Goal: Information Seeking & Learning: Learn about a topic

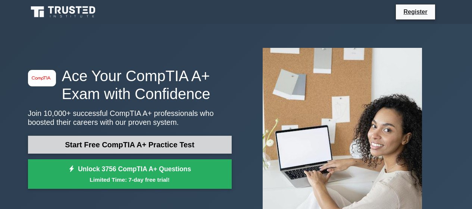
click at [140, 144] on link "Start Free CompTIA A+ Practice Test" at bounding box center [130, 144] width 204 height 18
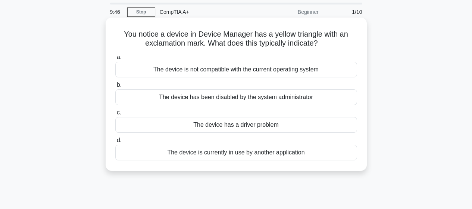
scroll to position [37, 0]
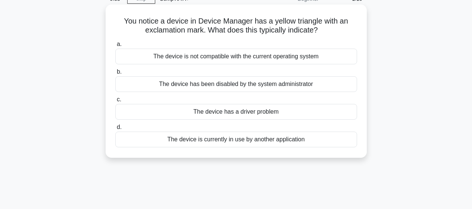
click at [270, 112] on div "The device has a driver problem" at bounding box center [236, 112] width 242 height 16
click at [115, 102] on input "c. The device has a driver problem" at bounding box center [115, 99] width 0 height 5
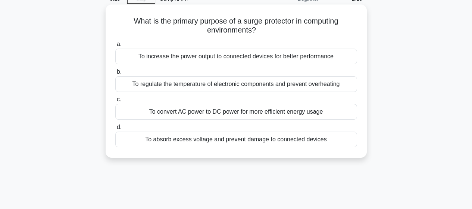
click at [260, 140] on div "To absorb excess voltage and prevent damage to connected devices" at bounding box center [236, 139] width 242 height 16
click at [115, 129] on input "d. To absorb excess voltage and prevent damage to connected devices" at bounding box center [115, 127] width 0 height 5
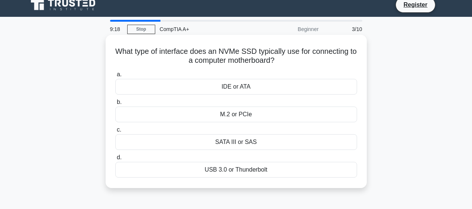
scroll to position [0, 0]
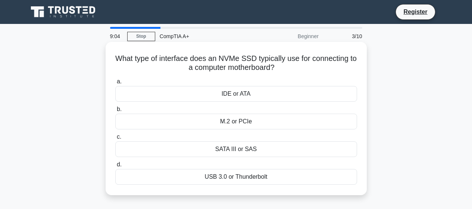
click at [257, 123] on div "M.2 or PCIe" at bounding box center [236, 121] width 242 height 16
click at [115, 112] on input "b. M.2 or PCIe" at bounding box center [115, 109] width 0 height 5
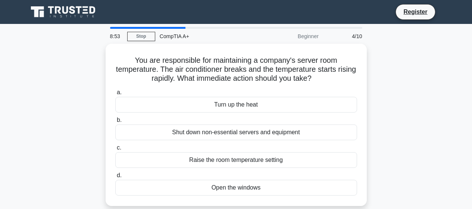
scroll to position [37, 0]
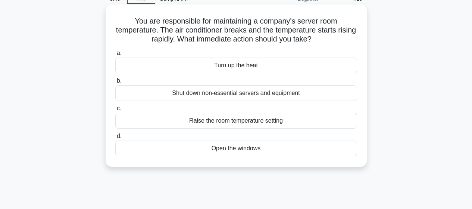
click at [260, 94] on div "Shut down non-essential servers and equipment" at bounding box center [236, 93] width 242 height 16
click at [115, 83] on input "b. Shut down non-essential servers and equipment" at bounding box center [115, 80] width 0 height 5
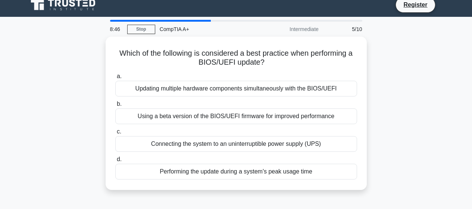
scroll to position [0, 0]
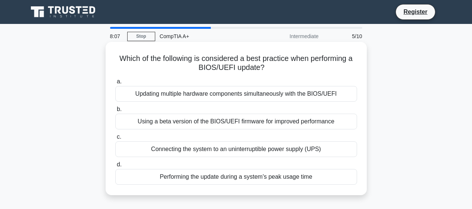
click at [317, 147] on div "Connecting the system to an uninterruptible power supply (UPS)" at bounding box center [236, 149] width 242 height 16
click at [115, 139] on input "c. Connecting the system to an uninterruptible power supply (UPS)" at bounding box center [115, 136] width 0 height 5
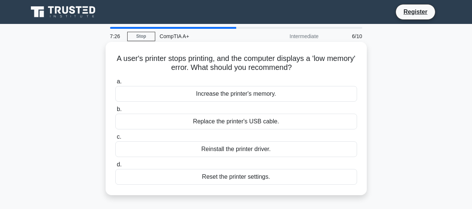
click at [278, 148] on div "Reinstall the printer driver." at bounding box center [236, 149] width 242 height 16
click at [115, 139] on input "c. Reinstall the printer driver." at bounding box center [115, 136] width 0 height 5
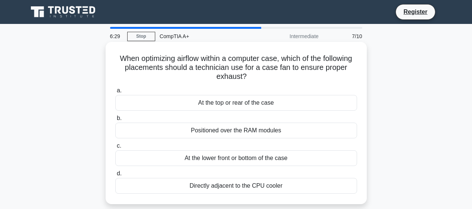
click at [266, 107] on div "At the top or rear of the case" at bounding box center [236, 103] width 242 height 16
click at [115, 93] on input "a. At the top or rear of the case" at bounding box center [115, 90] width 0 height 5
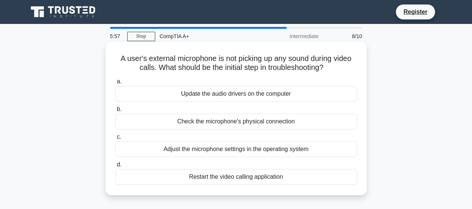
click at [309, 123] on div "Check the microphone's physical connection" at bounding box center [236, 121] width 242 height 16
click at [115, 112] on input "b. Check the microphone's physical connection" at bounding box center [115, 109] width 0 height 5
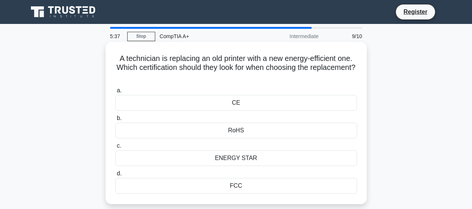
click at [232, 186] on div "FCC" at bounding box center [236, 186] width 242 height 16
click at [115, 176] on input "d. FCC" at bounding box center [115, 173] width 0 height 5
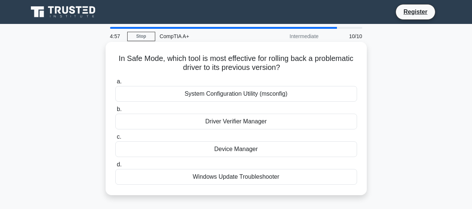
click at [258, 151] on div "Device Manager" at bounding box center [236, 149] width 242 height 16
click at [115, 139] on input "c. Device Manager" at bounding box center [115, 136] width 0 height 5
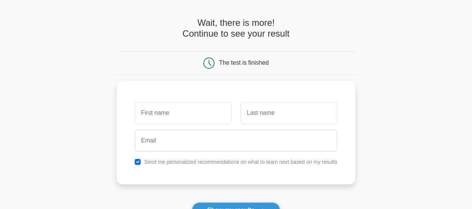
scroll to position [75, 0]
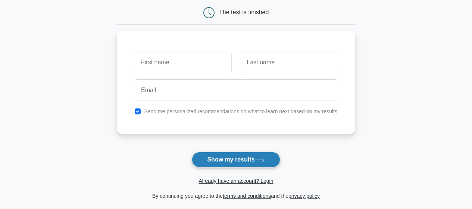
click at [244, 158] on button "Show my results" at bounding box center [236, 159] width 88 height 16
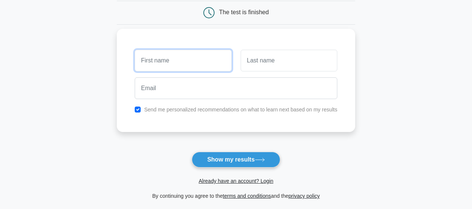
click at [192, 66] on input "text" at bounding box center [183, 61] width 97 height 22
type input "Trenton"
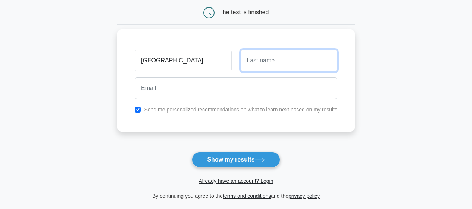
click at [272, 63] on input "text" at bounding box center [289, 61] width 97 height 22
type input "Gaehler"
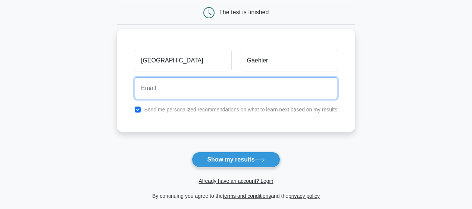
click at [196, 91] on input "email" at bounding box center [236, 88] width 203 height 22
type input "hazelash9695@gmail.com"
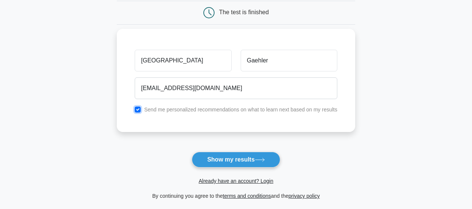
click at [138, 109] on input "checkbox" at bounding box center [138, 109] width 6 height 6
checkbox input "false"
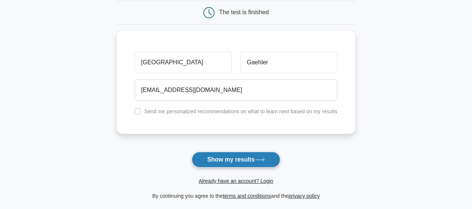
click at [229, 157] on button "Show my results" at bounding box center [236, 159] width 88 height 16
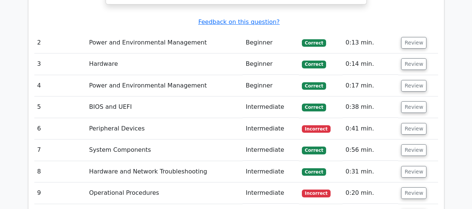
scroll to position [1007, 0]
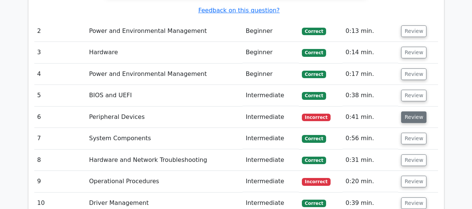
click at [406, 111] on button "Review" at bounding box center [413, 117] width 25 height 12
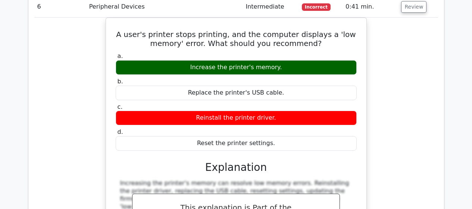
scroll to position [1045, 0]
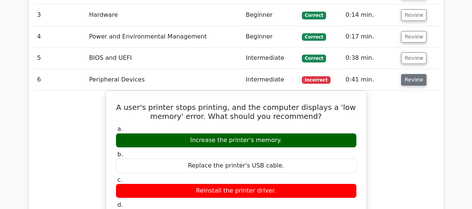
click at [409, 74] on button "Review" at bounding box center [413, 80] width 25 height 12
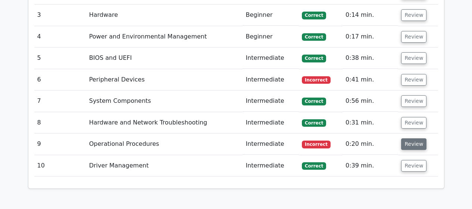
click at [415, 138] on button "Review" at bounding box center [413, 144] width 25 height 12
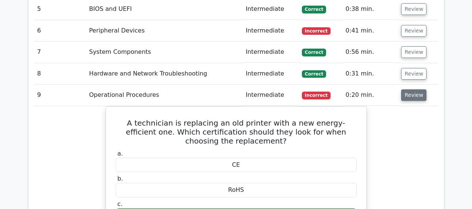
scroll to position [1082, 0]
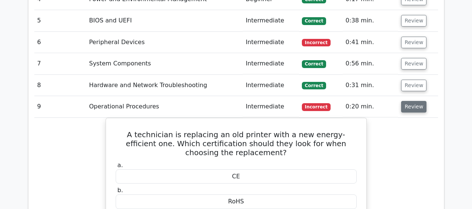
click at [411, 101] on button "Review" at bounding box center [413, 107] width 25 height 12
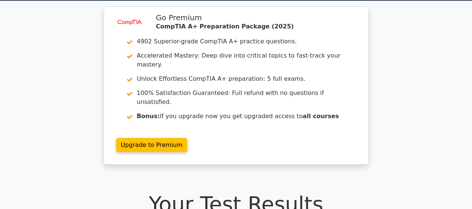
scroll to position [0, 0]
